Goal: Check status: Check status

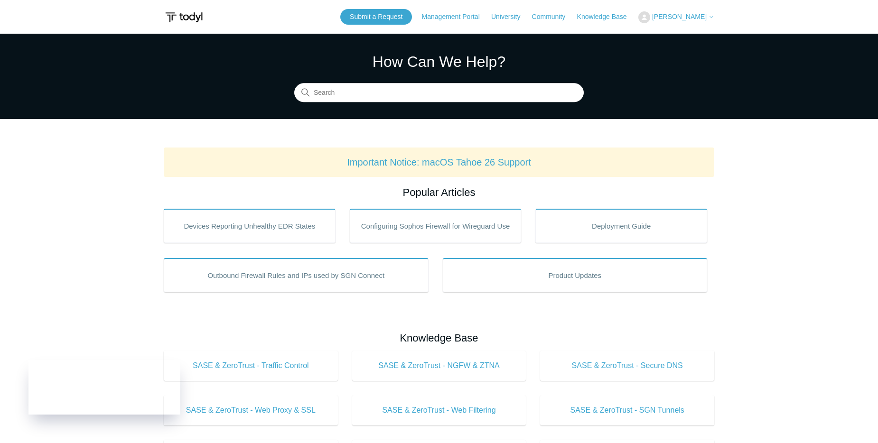
click at [708, 18] on span "[PERSON_NAME]" at bounding box center [683, 17] width 62 height 8
click at [698, 37] on link "My Support Requests" at bounding box center [685, 37] width 93 height 17
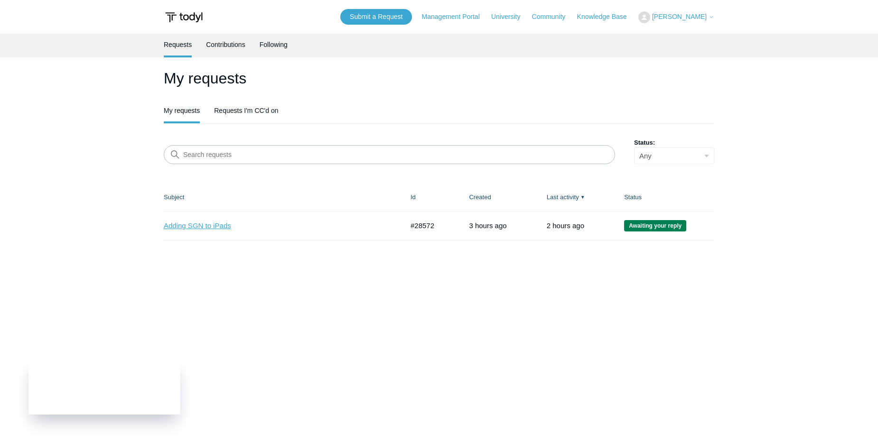
click at [213, 224] on link "Adding SGN to iPads" at bounding box center [277, 226] width 226 height 11
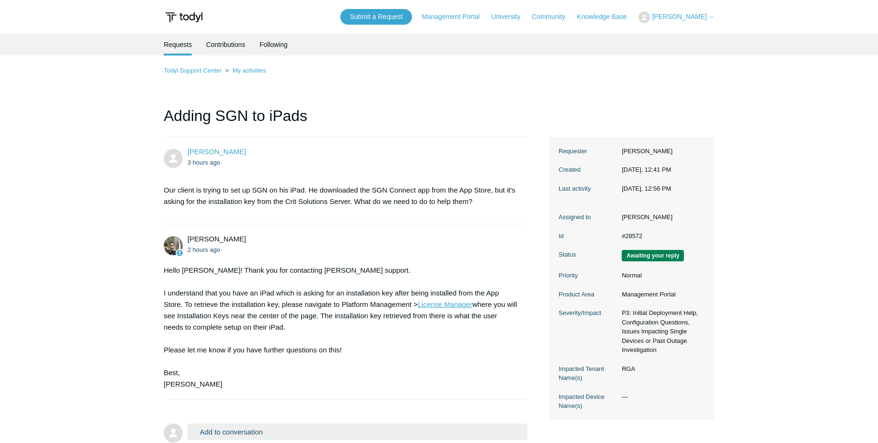
click at [460, 302] on link "License Manager" at bounding box center [445, 305] width 55 height 8
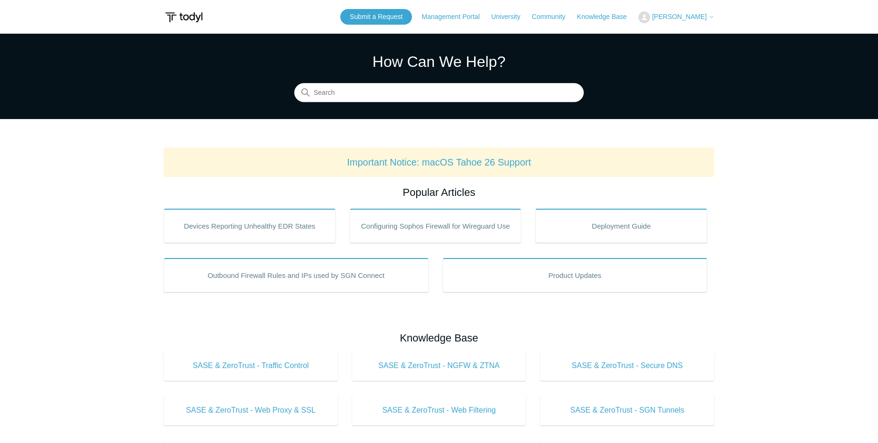
click at [708, 17] on span "[PERSON_NAME]" at bounding box center [683, 17] width 62 height 8
click at [687, 34] on link "My Support Requests" at bounding box center [685, 37] width 93 height 17
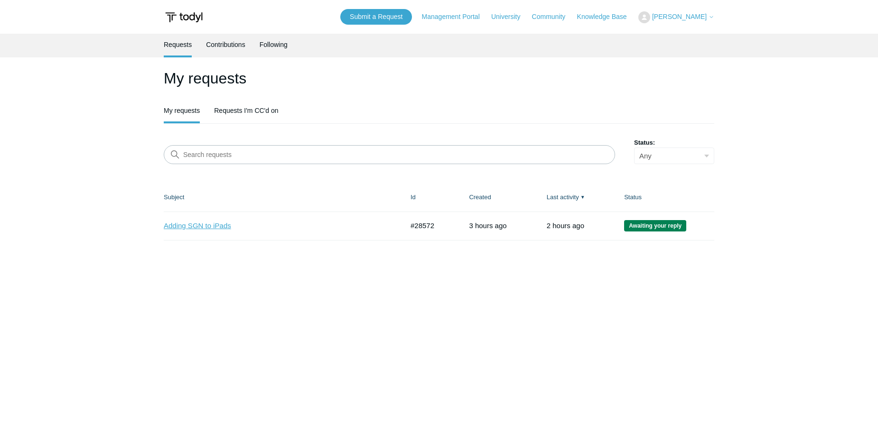
click at [223, 225] on link "Adding SGN to iPads" at bounding box center [277, 226] width 226 height 11
